Goal: Find specific page/section: Find specific page/section

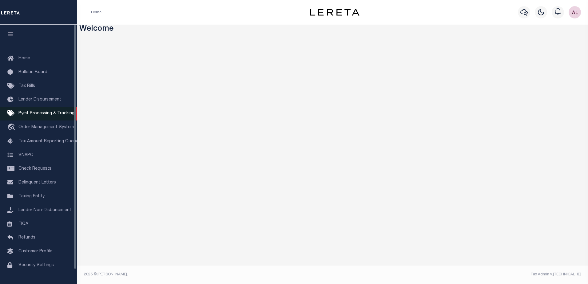
click at [41, 116] on span "Pymt Processing & Tracking" at bounding box center [46, 113] width 56 height 4
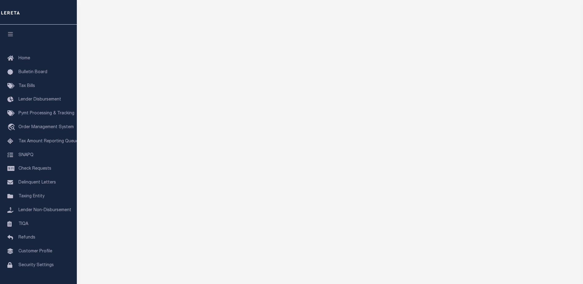
scroll to position [92, 0]
click at [29, 199] on span "Taxing Entity" at bounding box center [31, 196] width 26 height 4
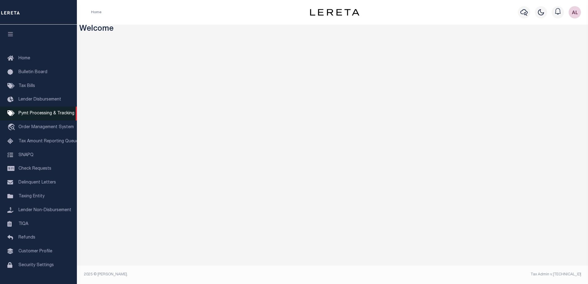
click at [36, 114] on span "Pymt Processing & Tracking" at bounding box center [46, 113] width 56 height 4
